Goal: Information Seeking & Learning: Understand process/instructions

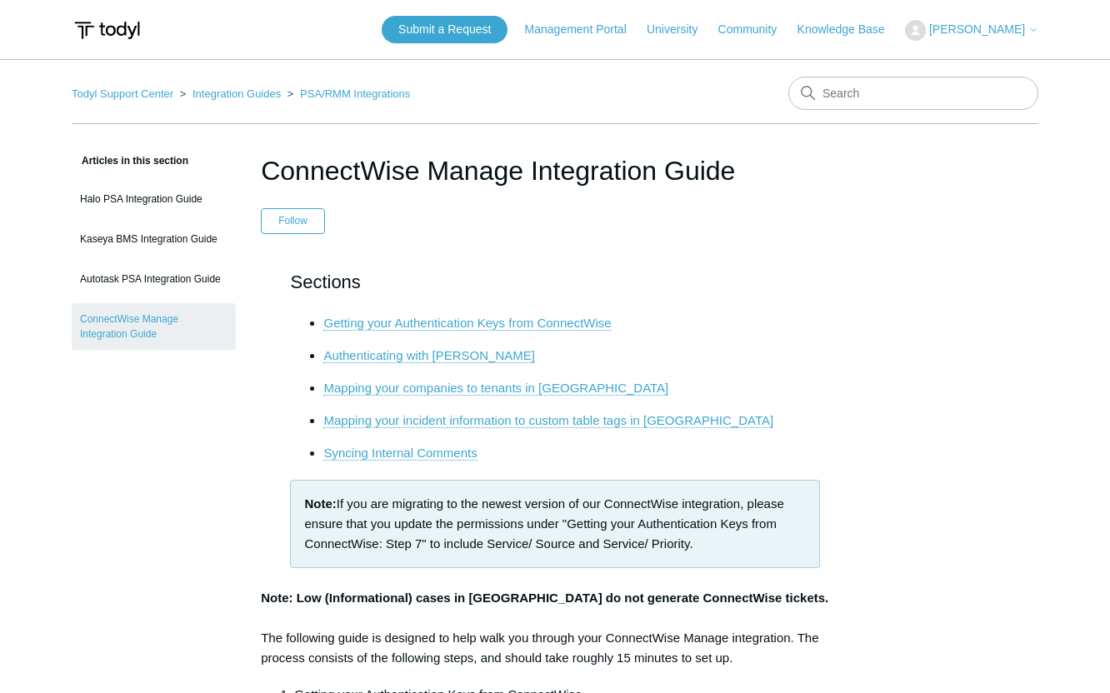
scroll to position [5866, 0]
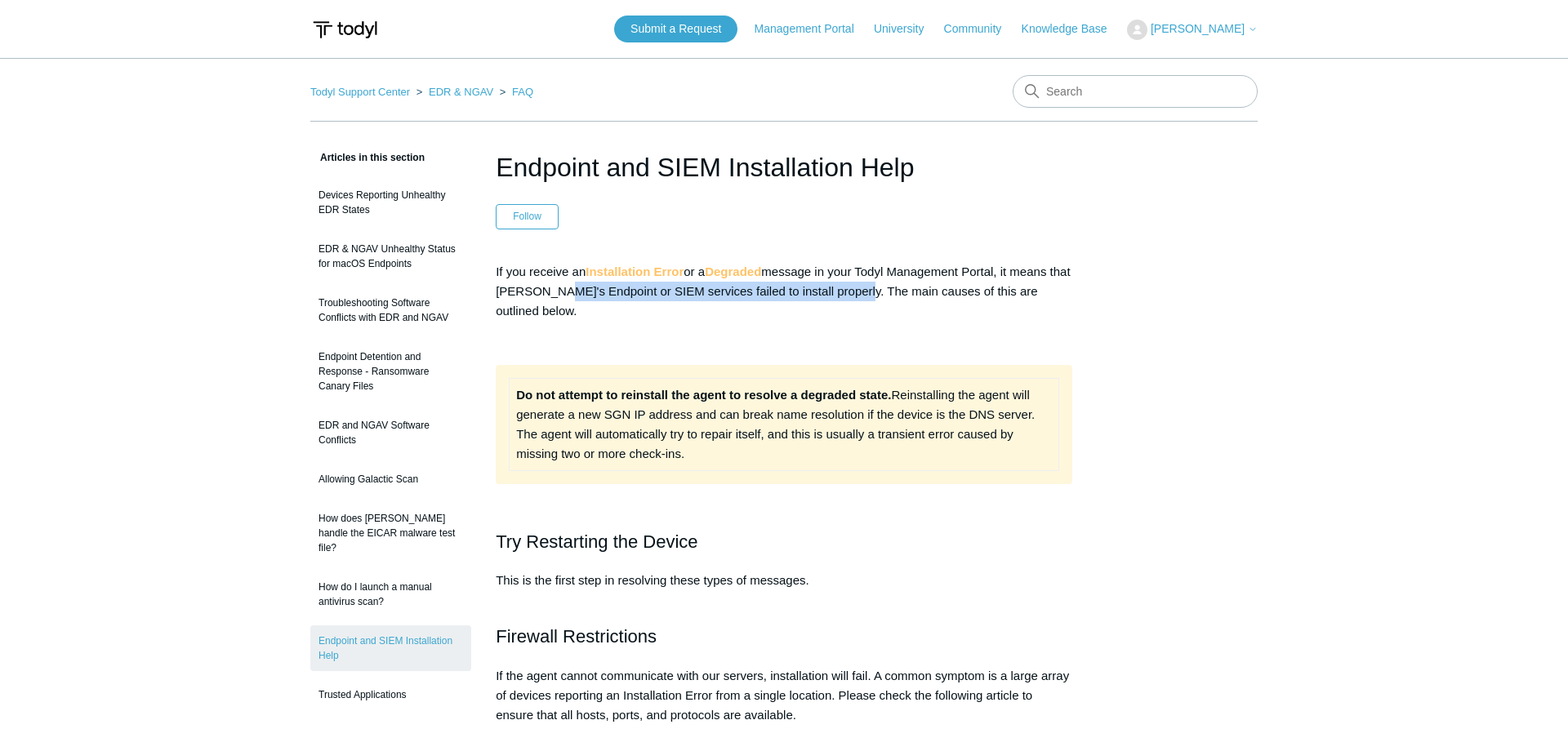
drag, startPoint x: 586, startPoint y: 292, endPoint x: 866, endPoint y: 292, distance: 280.0
click at [866, 292] on p "If you receive an Installation Error or a Degraded message in your Todyl Manage…" at bounding box center [784, 292] width 576 height 59
drag, startPoint x: 1046, startPoint y: 292, endPoint x: 857, endPoint y: 296, distance: 189.0
click at [857, 296] on p "If you receive an Installation Error or a Degraded message in your Todyl Manage…" at bounding box center [784, 292] width 576 height 59
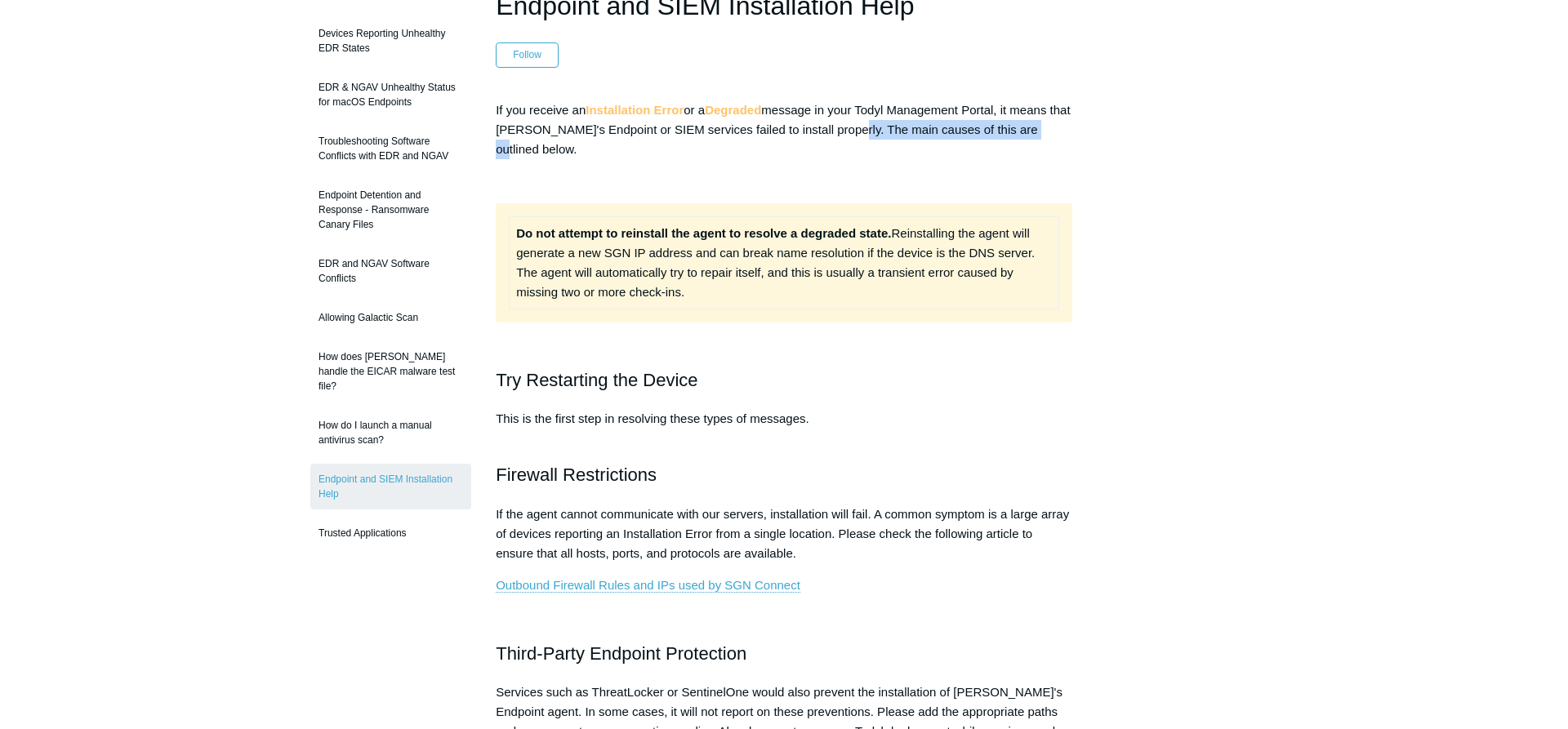
scroll to position [167, 0]
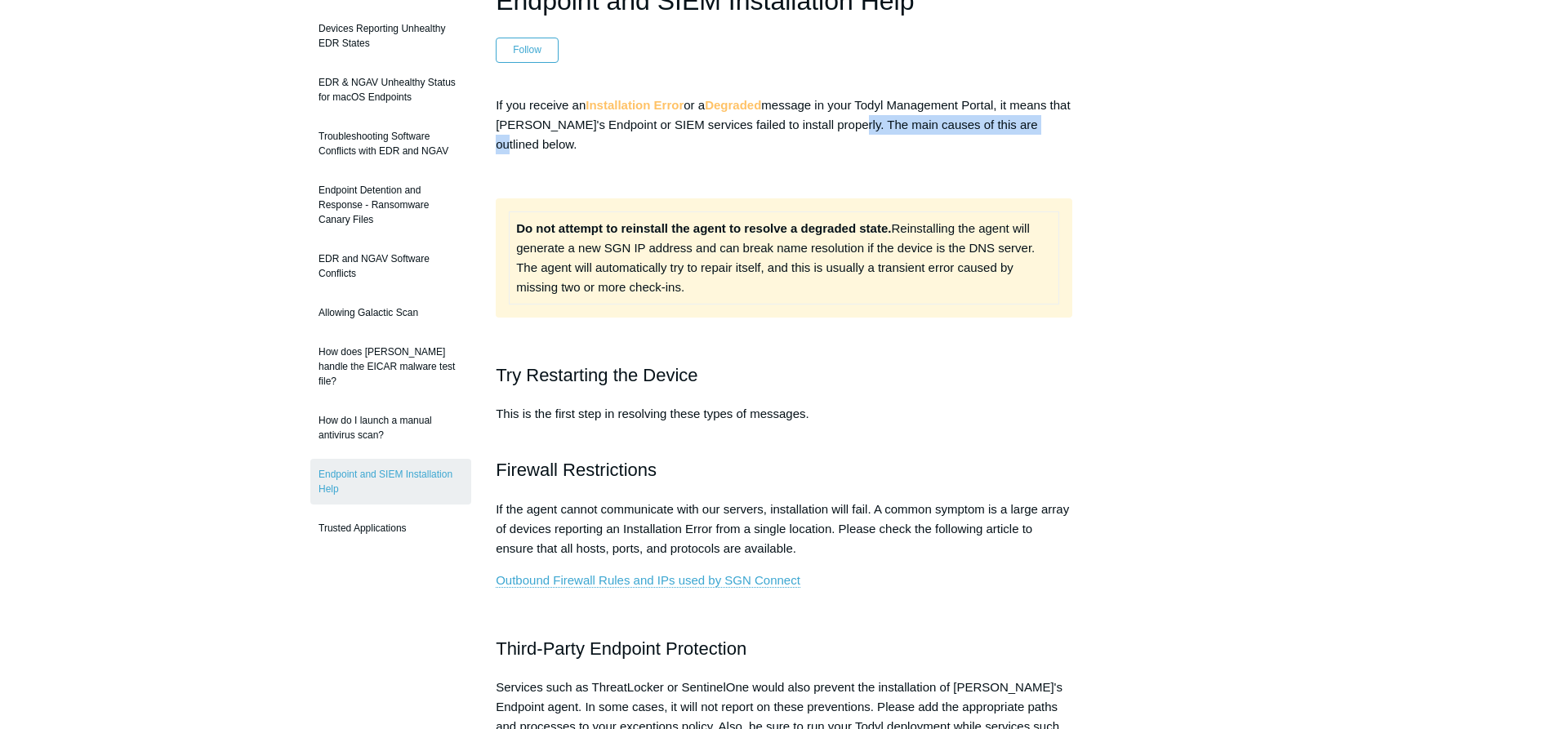
drag, startPoint x: 562, startPoint y: 228, endPoint x: 929, endPoint y: 295, distance: 373.1
click at [929, 295] on td "Do not attempt to reinstall the agent to resolve a degraded state. Reinstalling…" at bounding box center [784, 258] width 550 height 92
click at [702, 280] on td "Do not attempt to reinstall the agent to resolve a degraded state. Reinstalling…" at bounding box center [784, 258] width 550 height 92
drag, startPoint x: 601, startPoint y: 249, endPoint x: 806, endPoint y: 281, distance: 207.5
click at [806, 281] on td "Do not attempt to reinstall the agent to resolve a degraded state. Reinstalling…" at bounding box center [784, 258] width 550 height 92
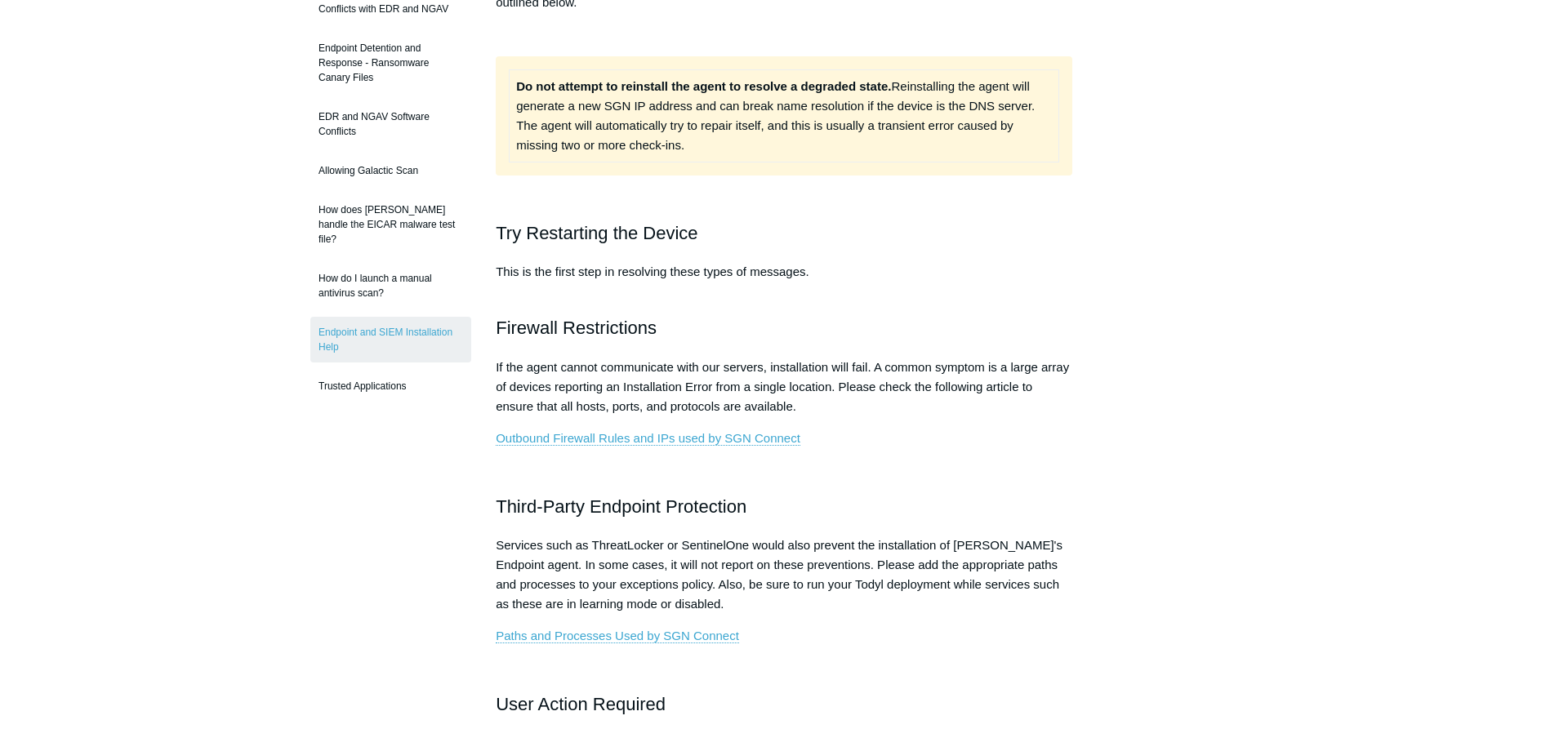
scroll to position [416, 0]
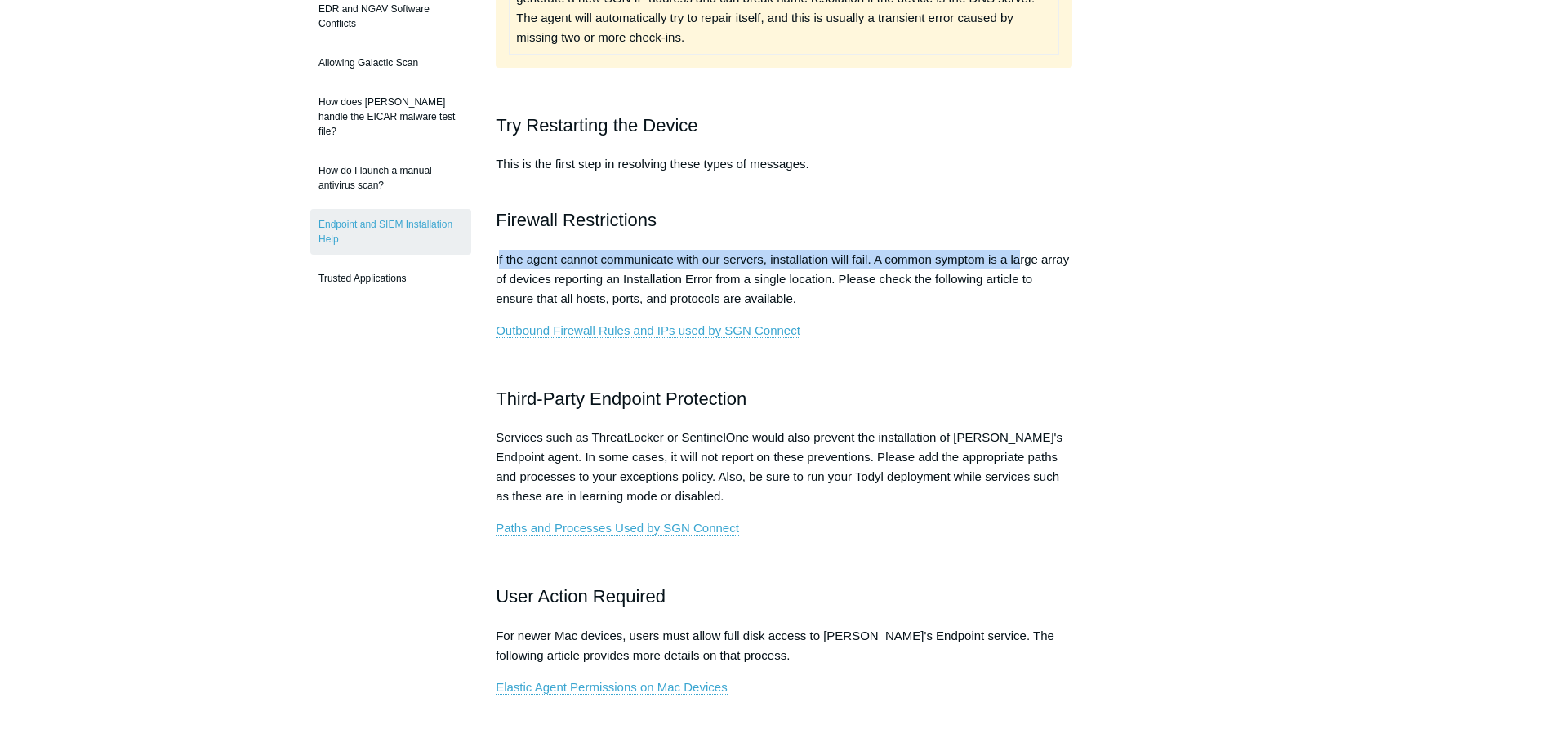
drag, startPoint x: 500, startPoint y: 262, endPoint x: 1020, endPoint y: 262, distance: 520.0
click at [1020, 262] on p "If the agent cannot communicate with our servers, installation will fail. A com…" at bounding box center [784, 279] width 576 height 59
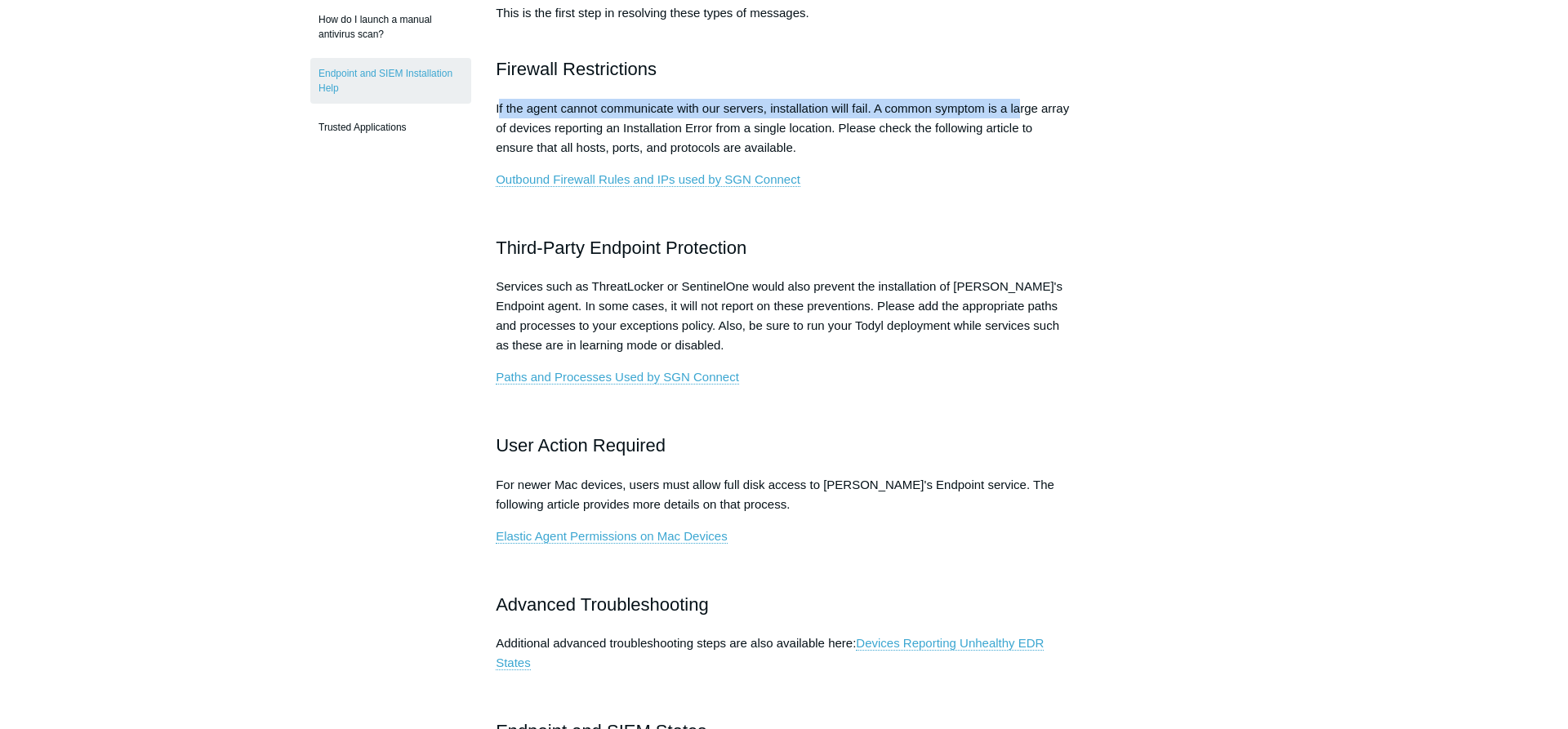
scroll to position [583, 0]
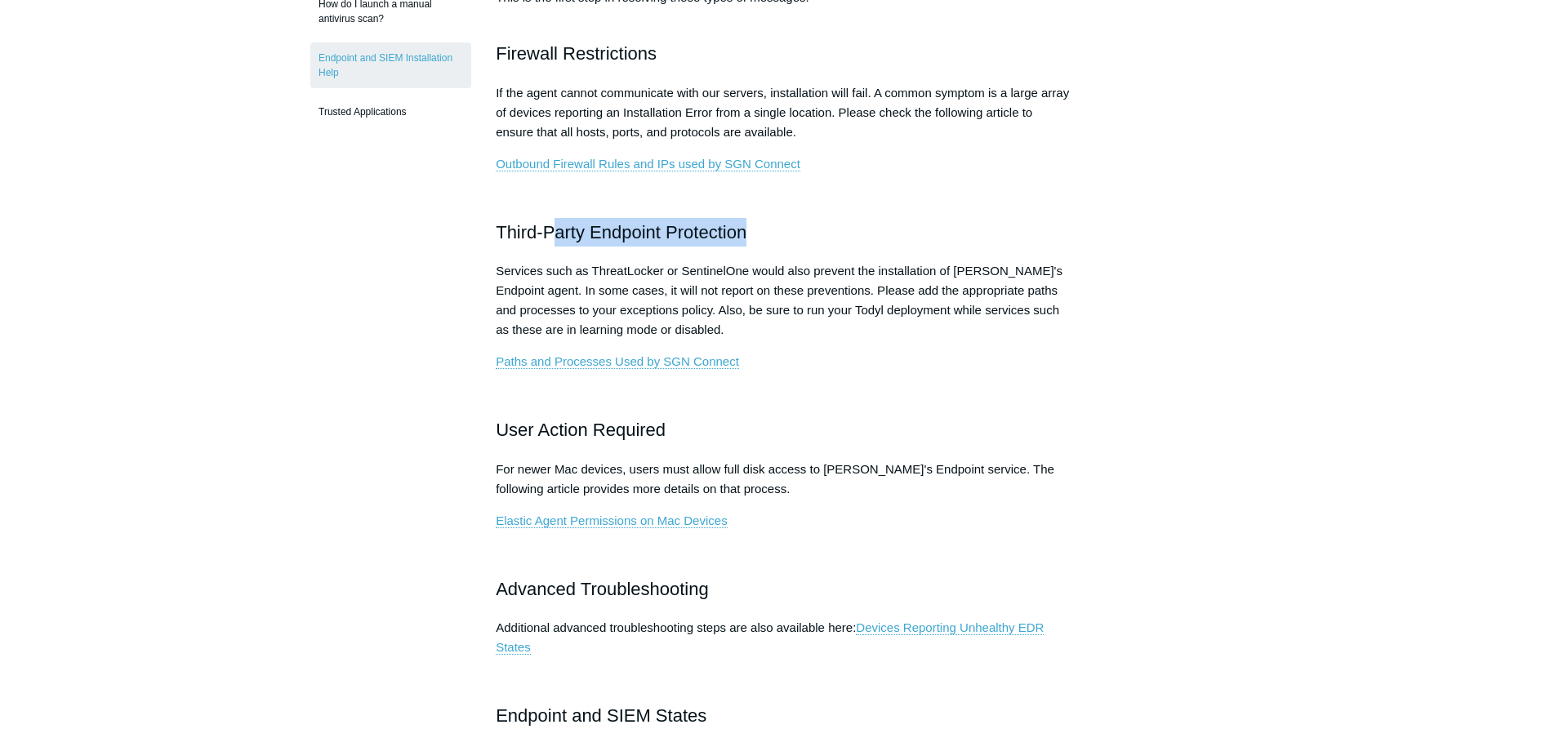
drag, startPoint x: 748, startPoint y: 231, endPoint x: 554, endPoint y: 238, distance: 194.1
click at [554, 238] on h2 "Third-Party Endpoint Protection" at bounding box center [784, 232] width 576 height 28
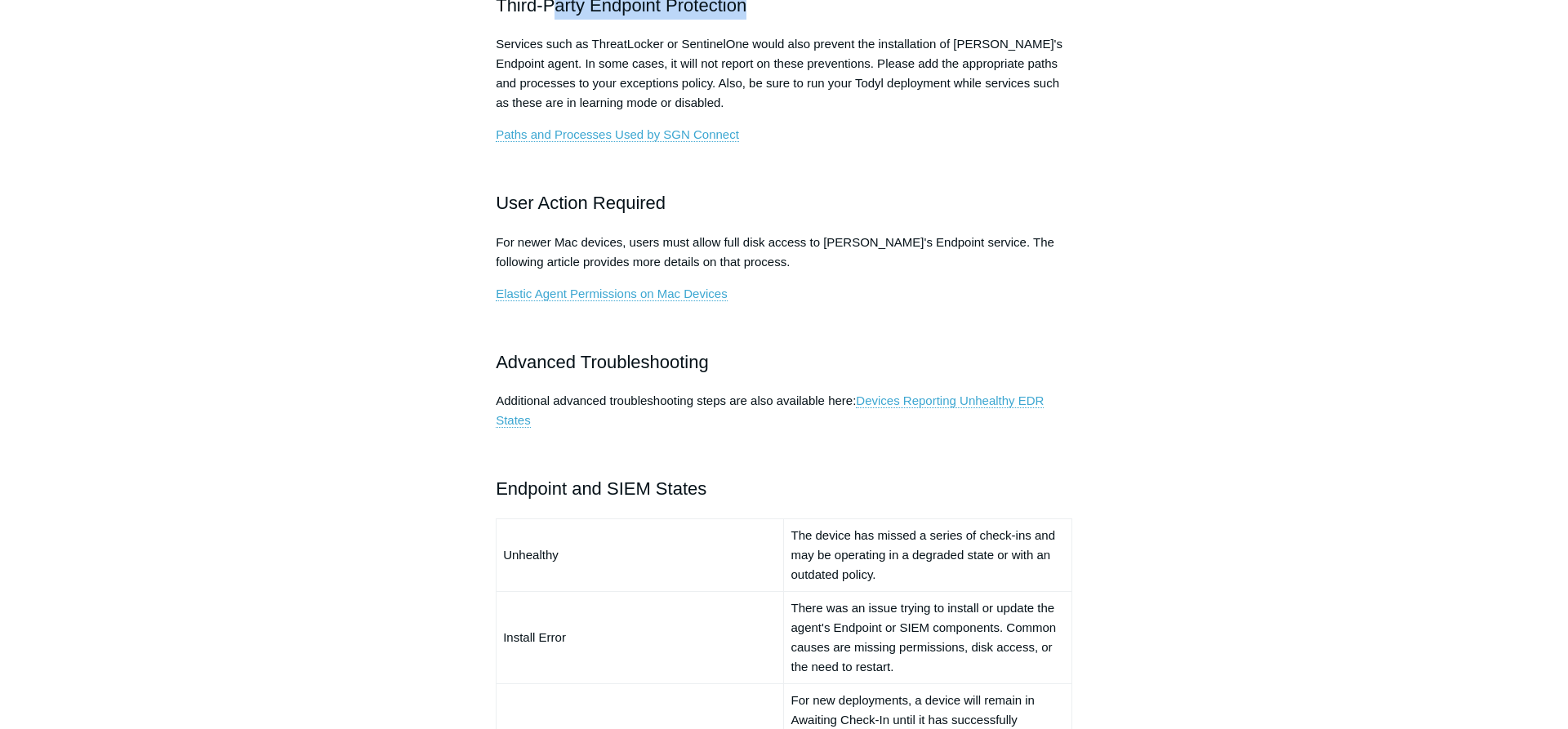
scroll to position [916, 0]
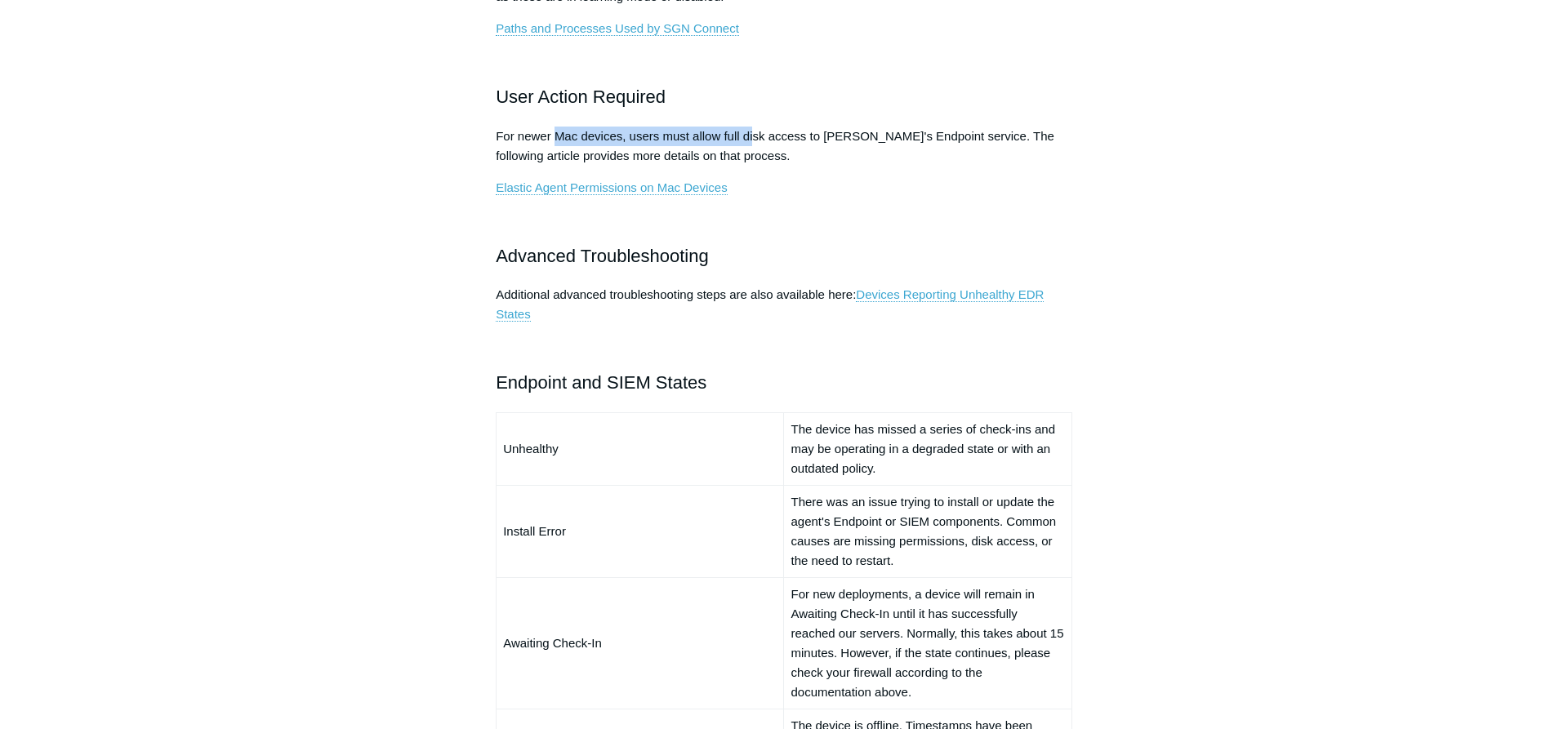
drag, startPoint x: 558, startPoint y: 138, endPoint x: 755, endPoint y: 138, distance: 197.0
click at [753, 136] on p "For newer Mac devices, users must allow full disk access to Todyl's Endpoint se…" at bounding box center [784, 146] width 576 height 39
click at [940, 198] on div "If you receive an Installation Error or a Degraded message in your Todyl Manage…" at bounding box center [784, 70] width 576 height 1449
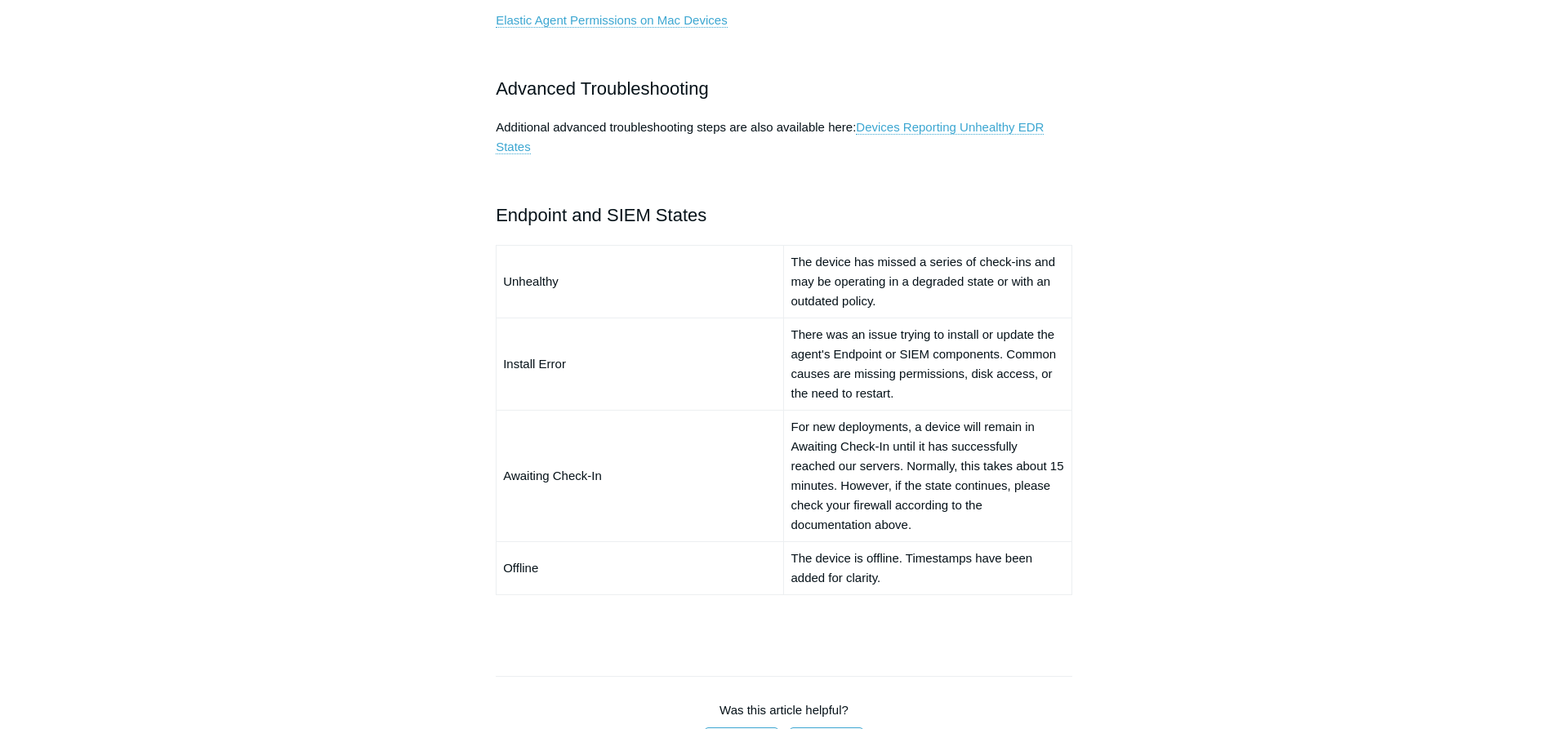
scroll to position [1166, 0]
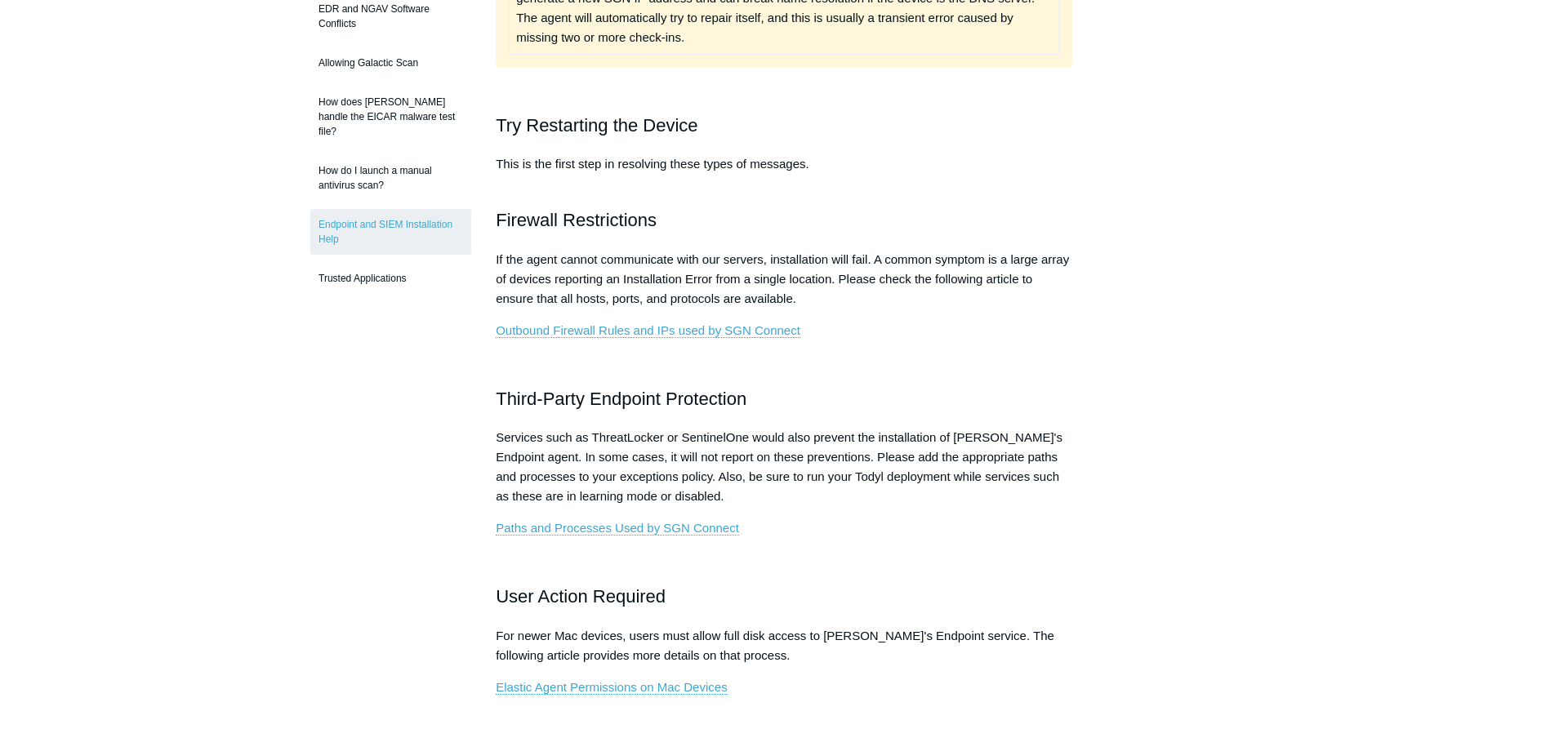
scroll to position [333, 0]
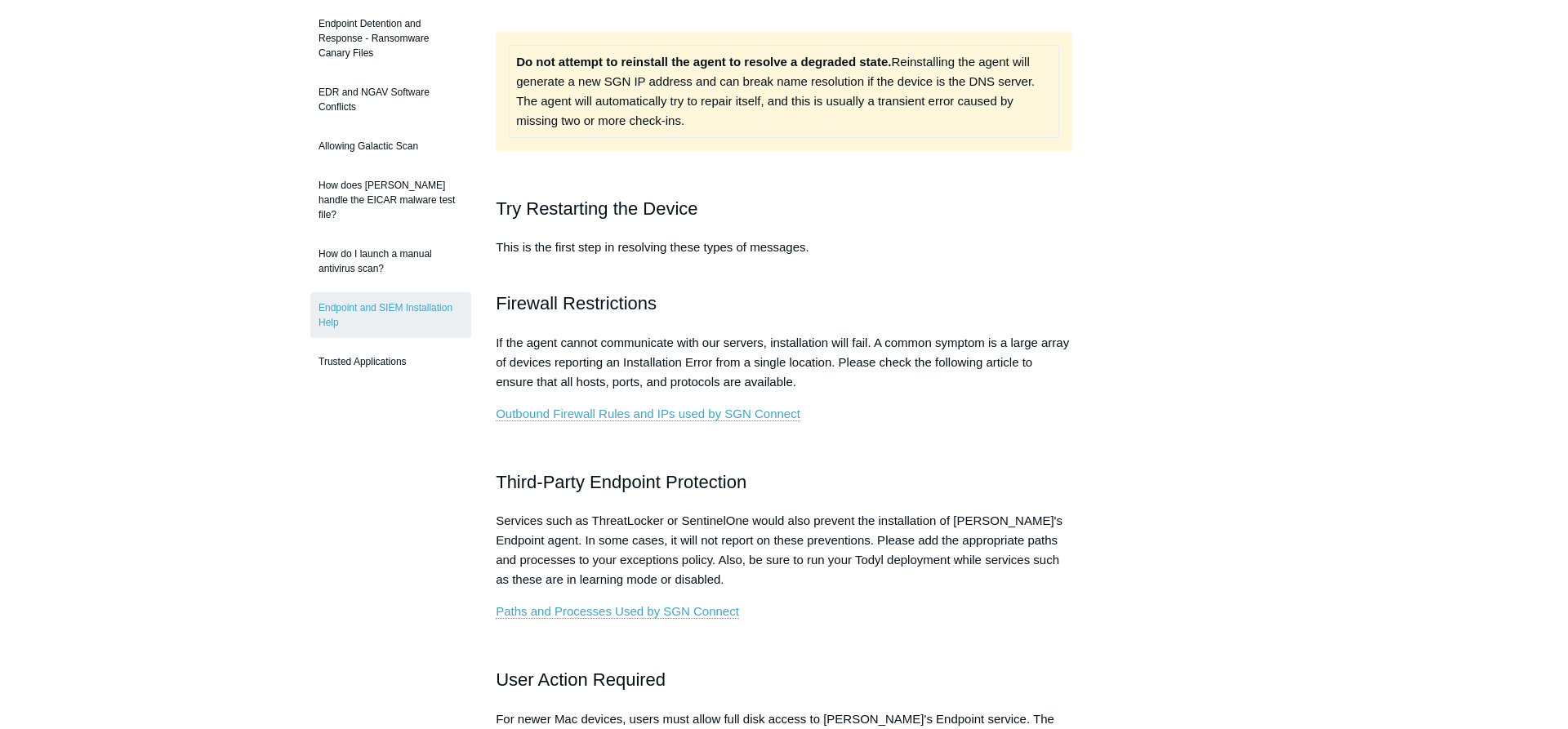
drag, startPoint x: 841, startPoint y: 259, endPoint x: 542, endPoint y: 258, distance: 299.0
click at [542, 258] on p "This is the first step in resolving these types of messages." at bounding box center [784, 258] width 576 height 39
drag, startPoint x: 770, startPoint y: 250, endPoint x: 506, endPoint y: 259, distance: 264.2
click at [506, 259] on p "This is the first step in resolving these types of messages." at bounding box center [784, 258] width 576 height 39
click at [611, 351] on p "If the agent cannot communicate with our servers, installation will fail. A com…" at bounding box center [784, 363] width 576 height 59
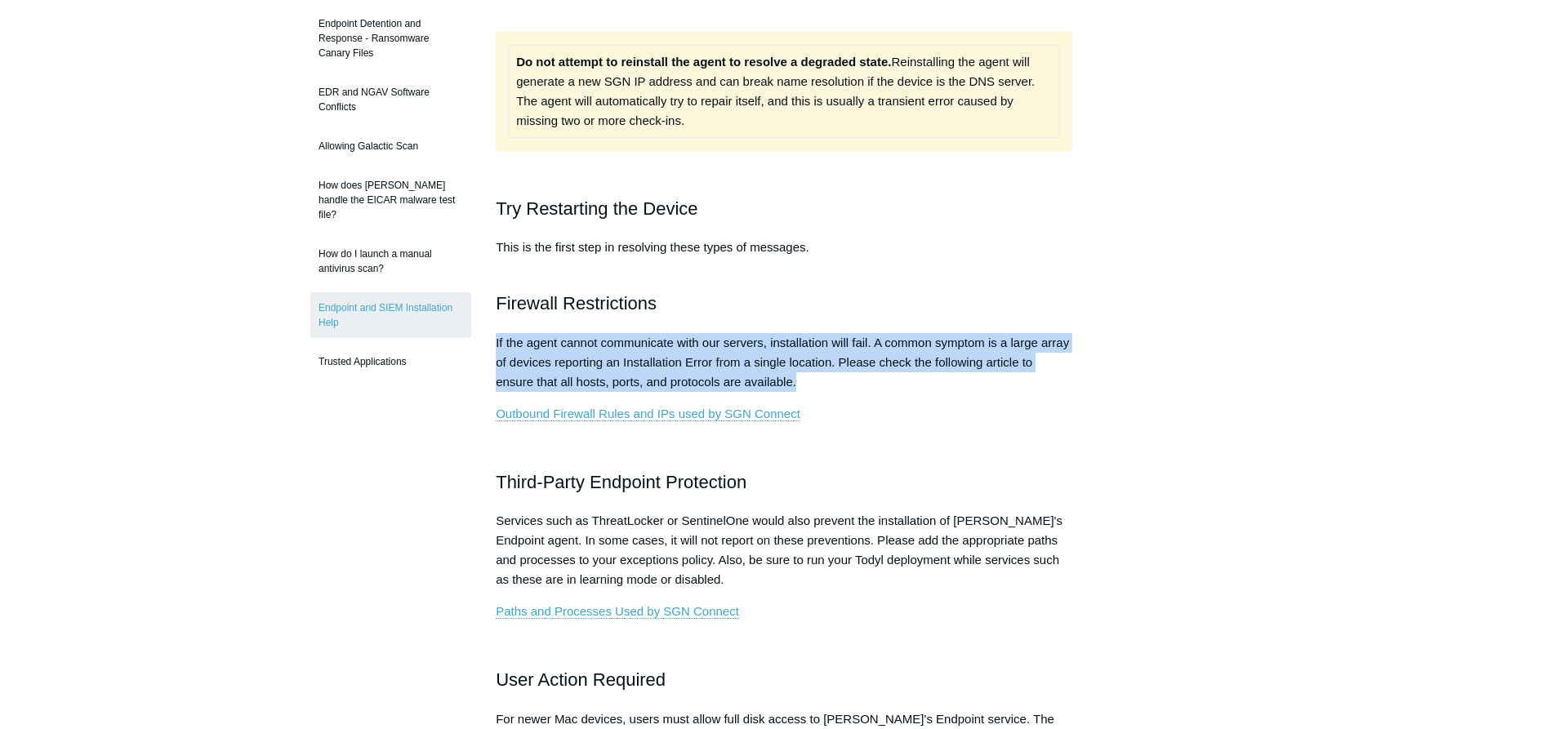
drag, startPoint x: 495, startPoint y: 342, endPoint x: 844, endPoint y: 391, distance: 352.4
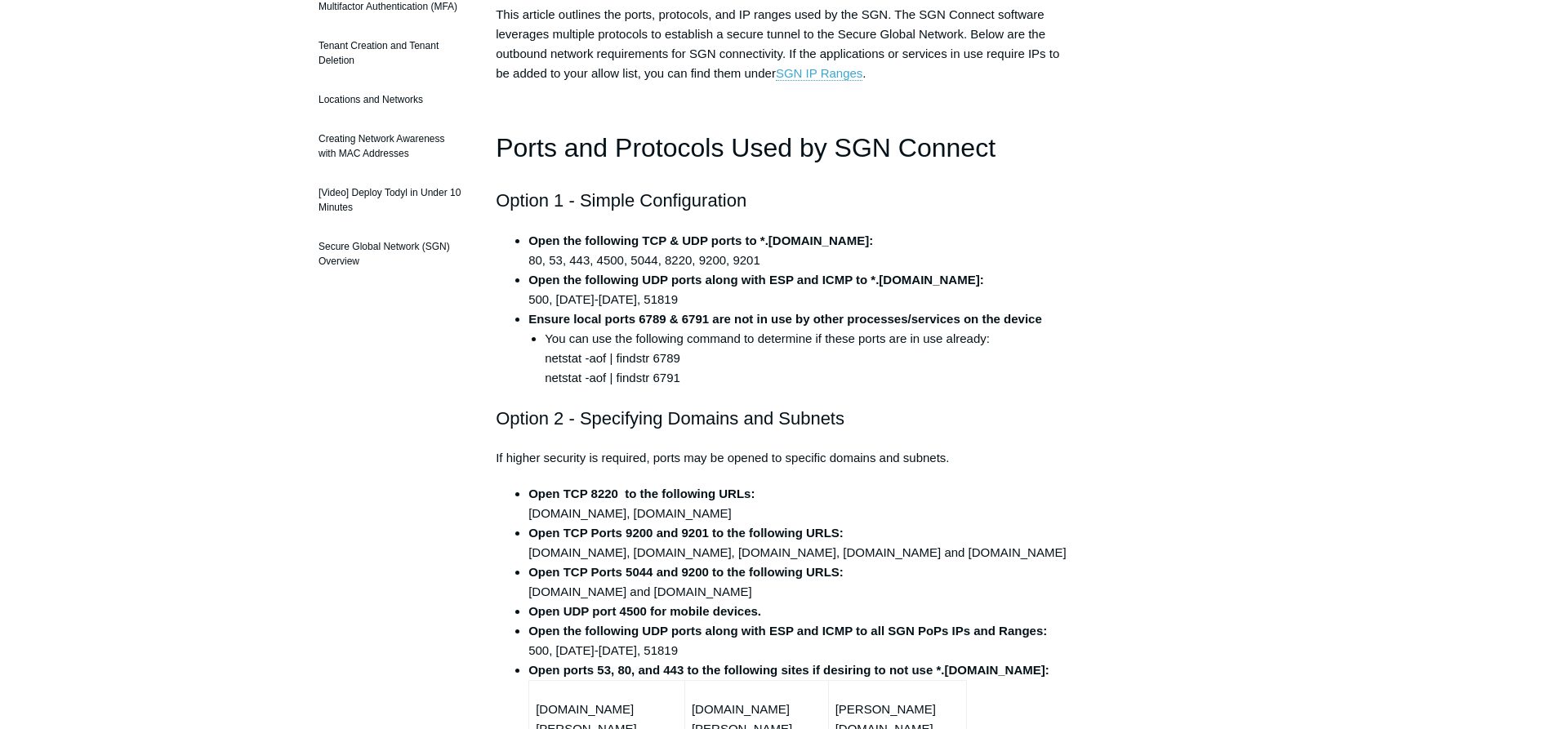
scroll to position [333, 0]
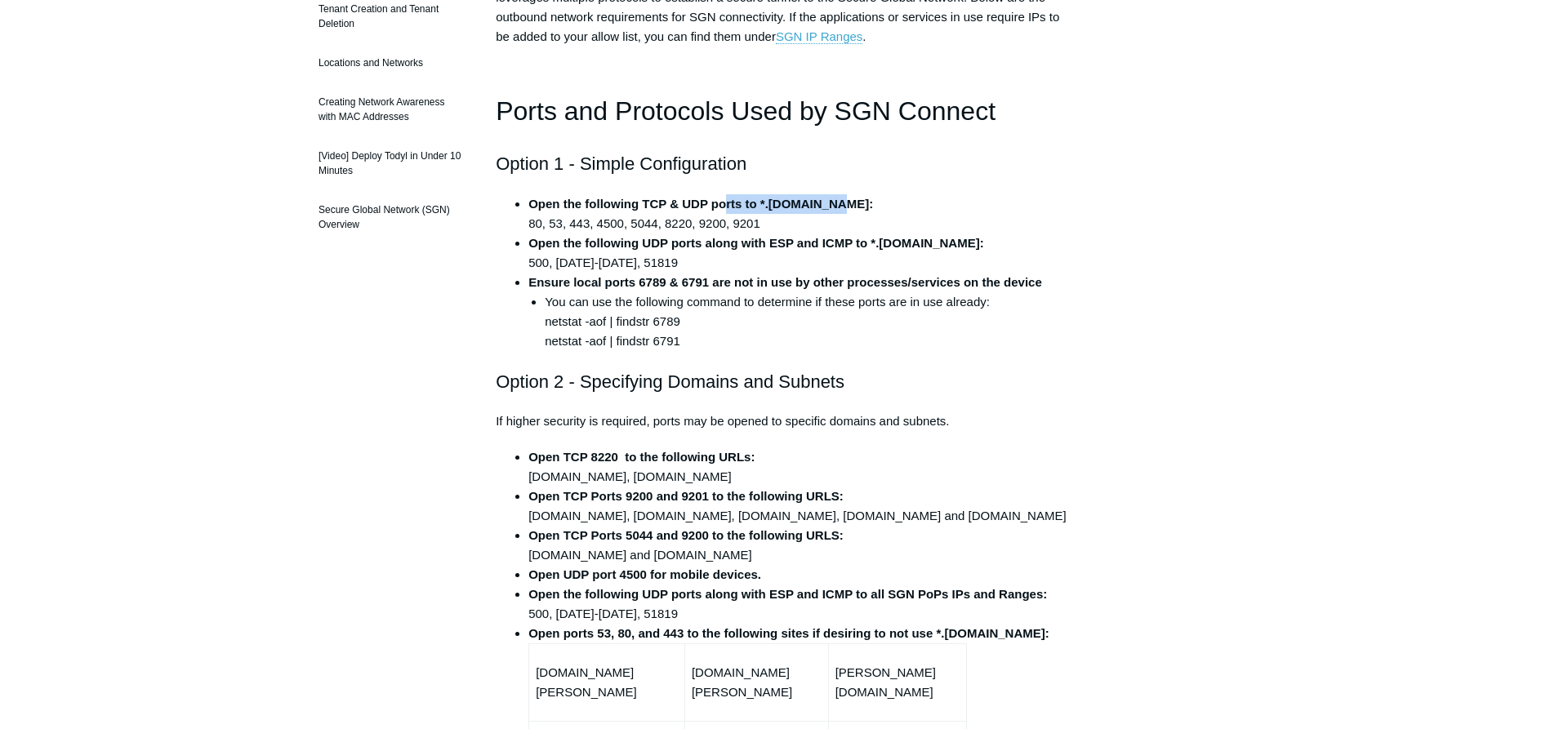
drag, startPoint x: 862, startPoint y: 208, endPoint x: 724, endPoint y: 198, distance: 138.4
click at [724, 198] on li "Open the following TCP & UDP ports to *.[DOMAIN_NAME]: 80, 53, 443, 4500, 5044,…" at bounding box center [800, 214] width 544 height 39
drag, startPoint x: 785, startPoint y: 226, endPoint x: 529, endPoint y: 226, distance: 256.0
click at [529, 226] on li "Open the following TCP & UDP ports to *.[DOMAIN_NAME]: 80, 53, 443, 4500, 5044,…" at bounding box center [800, 214] width 544 height 39
drag, startPoint x: 768, startPoint y: 244, endPoint x: 854, endPoint y: 248, distance: 86.1
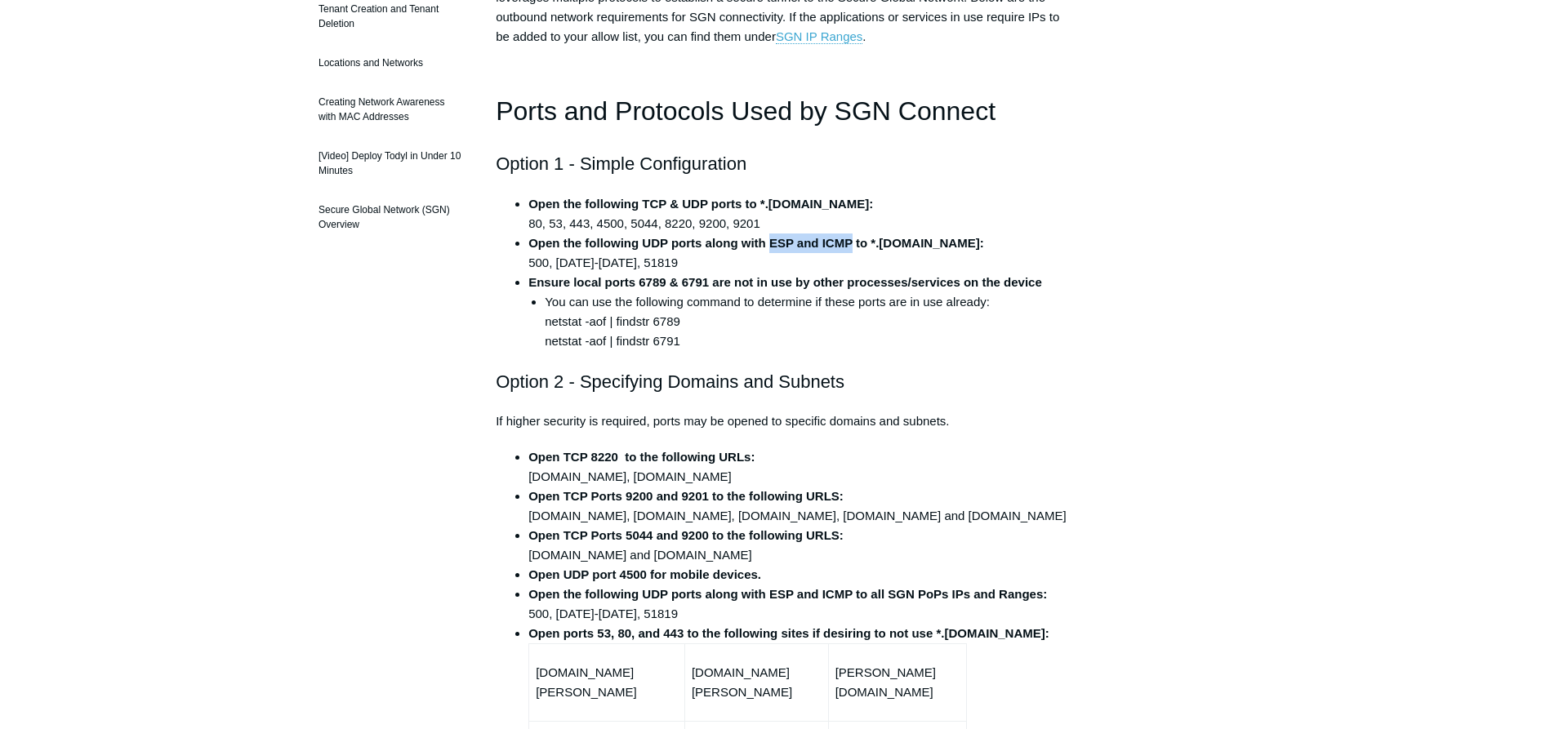
click at [854, 248] on strong "Open the following UDP ports along with ESP and ICMP to *.[DOMAIN_NAME]:" at bounding box center [756, 243] width 456 height 14
click at [784, 246] on strong "Open the following UDP ports along with ESP and ICMP to *.todyl.com:" at bounding box center [756, 243] width 456 height 14
click at [538, 265] on li "Open the following UDP ports along with ESP and ICMP to *.todyl.com: 500, 1194-…" at bounding box center [800, 253] width 544 height 39
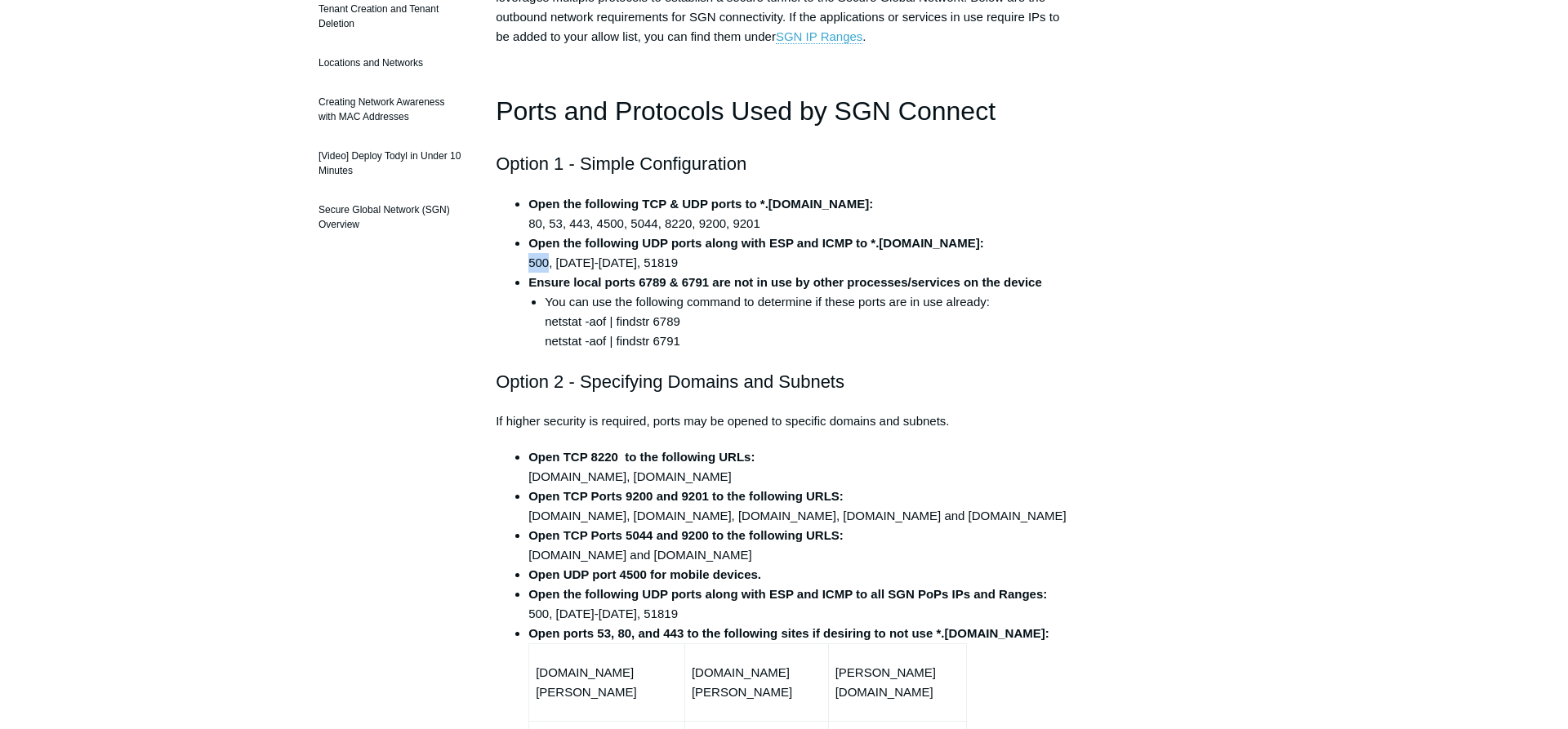
click at [538, 265] on li "Open the following UDP ports along with ESP and ICMP to *.todyl.com: 500, 1194-…" at bounding box center [800, 253] width 544 height 39
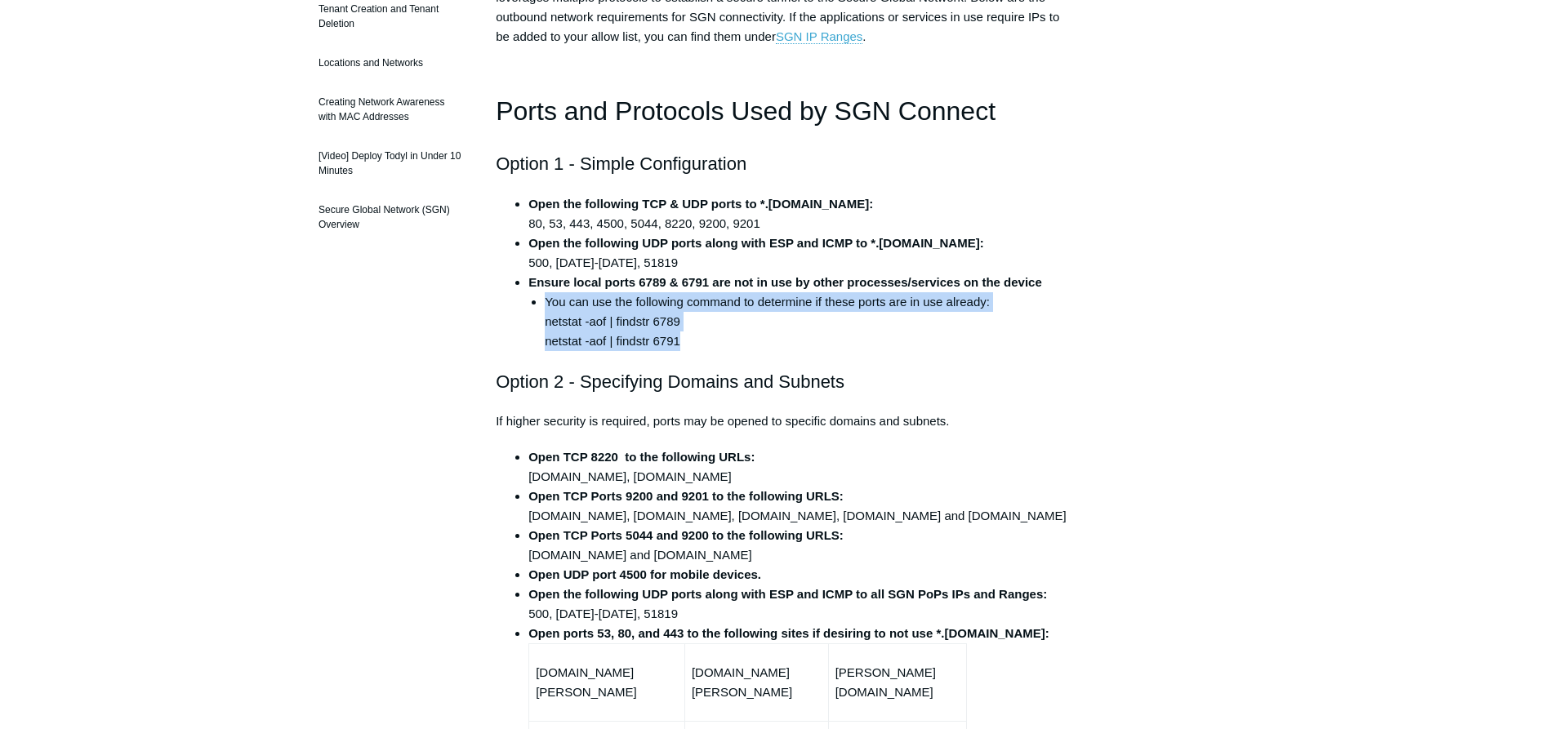
drag, startPoint x: 689, startPoint y: 346, endPoint x: 508, endPoint y: 309, distance: 184.7
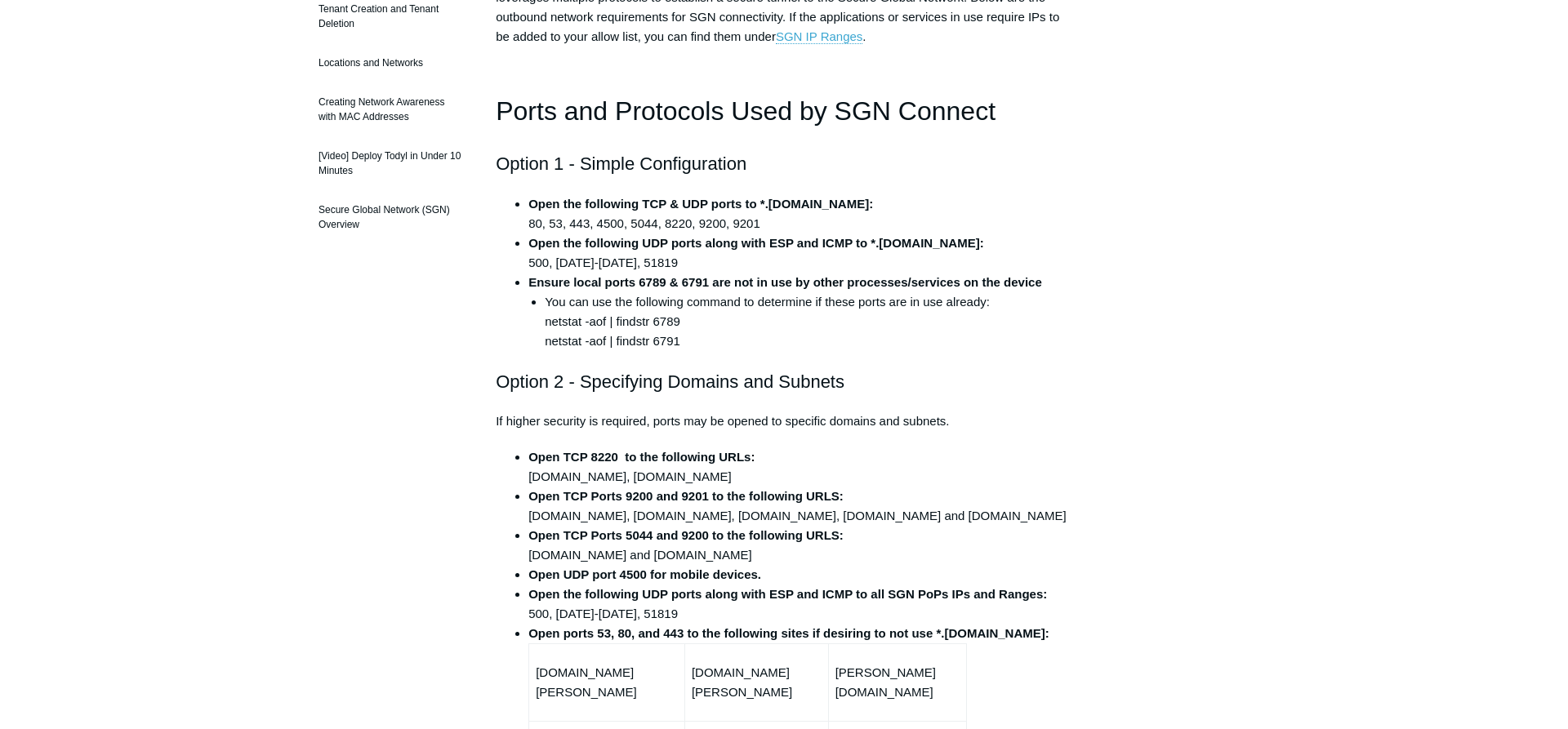
click at [699, 261] on li "Open the following UDP ports along with ESP and ICMP to *.todyl.com: 500, 1194-…" at bounding box center [800, 253] width 544 height 39
drag, startPoint x: 706, startPoint y: 282, endPoint x: 645, endPoint y: 282, distance: 61.0
click at [645, 282] on strong "Ensure local ports 6789 & 6791 are not in use by other processes/services on th…" at bounding box center [785, 282] width 514 height 14
drag, startPoint x: 710, startPoint y: 278, endPoint x: 643, endPoint y: 285, distance: 67.4
click at [643, 285] on strong "Ensure local ports 6789 & 6791 are not in use by other processes/services on th…" at bounding box center [785, 282] width 514 height 14
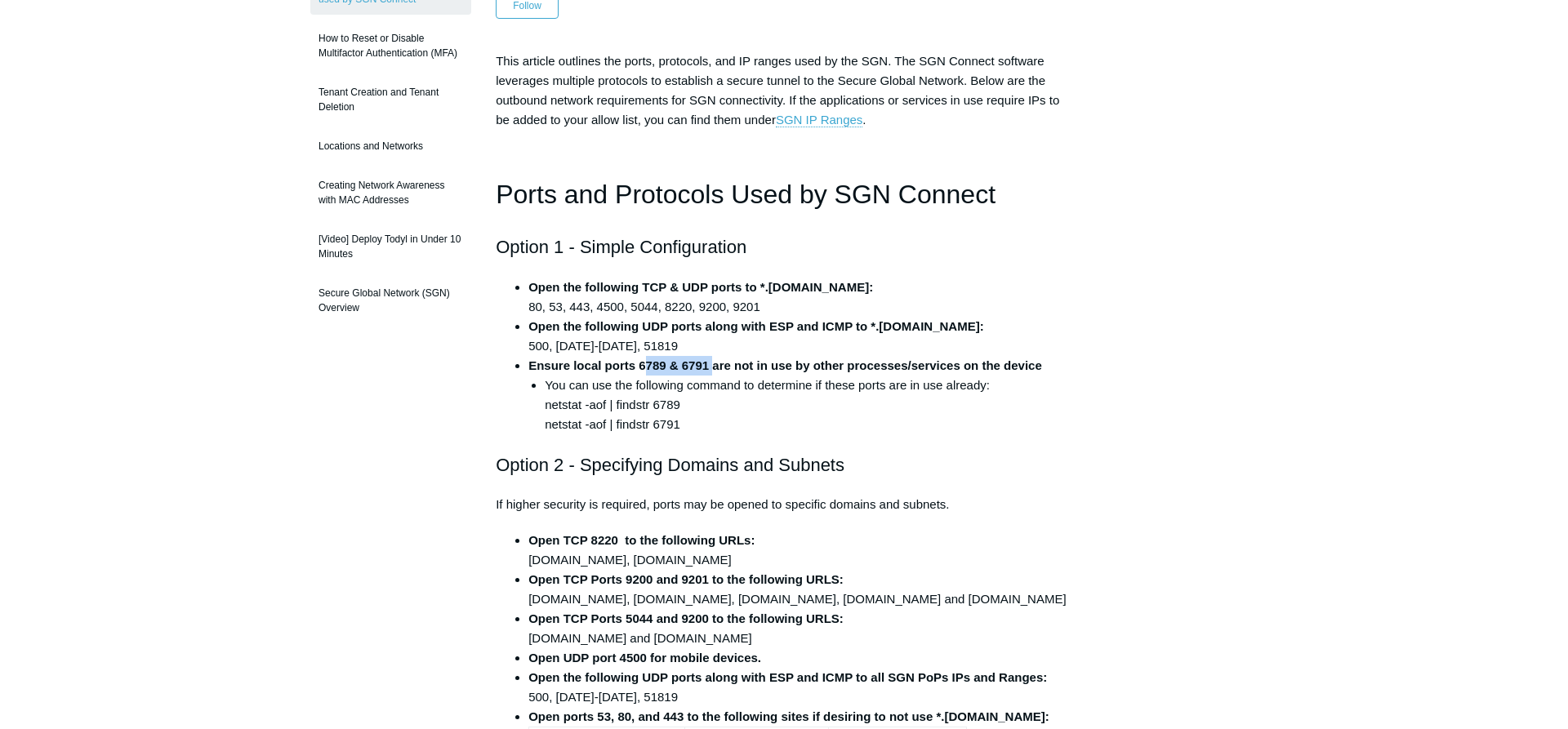
scroll to position [0, 0]
